Goal: Information Seeking & Learning: Learn about a topic

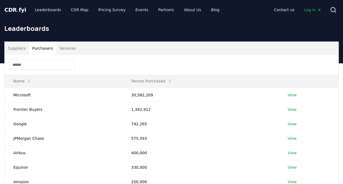
click at [39, 49] on button "Purchasers" at bounding box center [43, 48] width 28 height 13
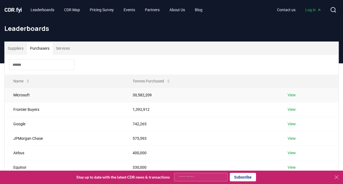
click at [290, 93] on link "View" at bounding box center [291, 94] width 8 height 5
